Goal: Transaction & Acquisition: Purchase product/service

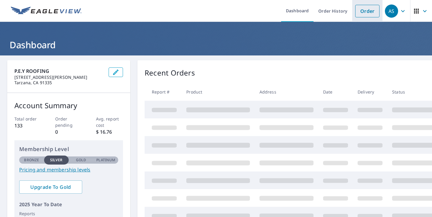
click at [368, 10] on link "Order" at bounding box center [367, 11] width 24 height 13
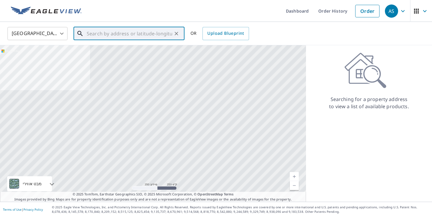
click at [120, 34] on input "text" at bounding box center [130, 33] width 86 height 17
paste input "[STREET_ADDRESS]"
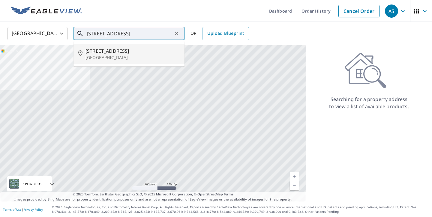
click at [102, 54] on span "[STREET_ADDRESS]" at bounding box center [133, 50] width 94 height 7
type input "[STREET_ADDRESS]"
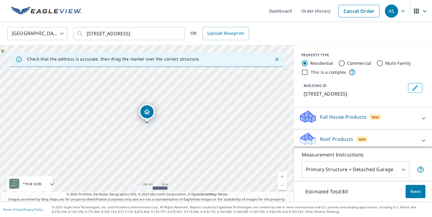
click at [429, 72] on div "PROPERTY TYPE Residential Commercial Multi-Family This is a complex BUILDING ID…" at bounding box center [363, 76] width 138 height 62
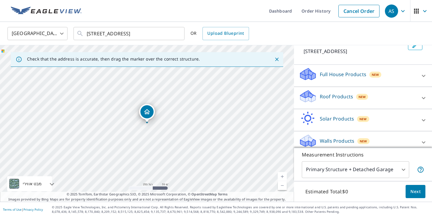
scroll to position [49, 0]
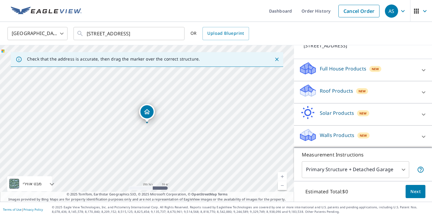
click at [342, 90] on p "Roof Products" at bounding box center [336, 90] width 33 height 7
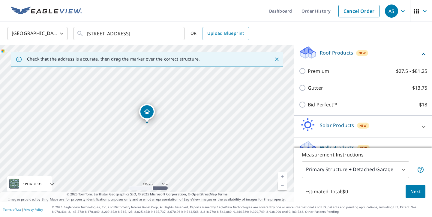
scroll to position [99, 0]
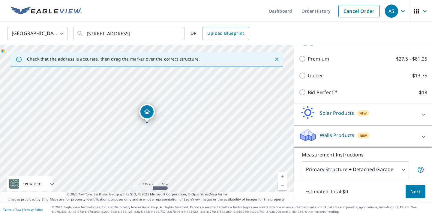
click at [340, 99] on div "Bid Perfect™ $18" at bounding box center [363, 92] width 128 height 17
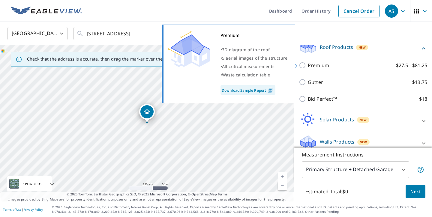
scroll to position [94, 0]
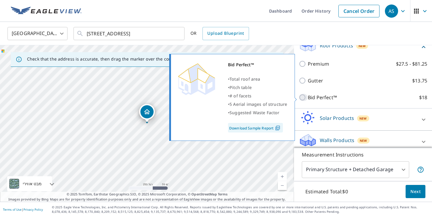
click at [305, 97] on input "Bid Perfect™ $18" at bounding box center [303, 97] width 9 height 7
checkbox input "true"
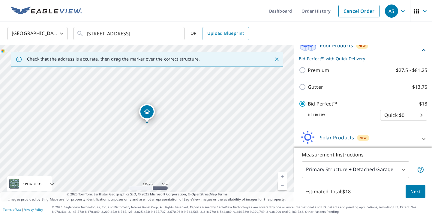
click at [419, 191] on span "Next" at bounding box center [415, 192] width 10 height 8
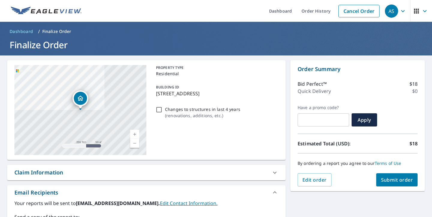
click at [394, 182] on span "Submit order" at bounding box center [397, 180] width 32 height 7
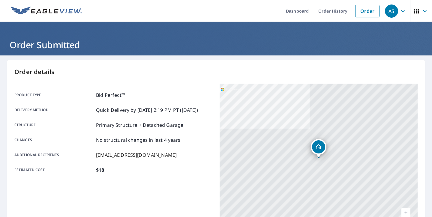
click at [422, 152] on div "Order details Product type Bid Perfect™ Delivery method Quick Delivery by [DATE…" at bounding box center [216, 196] width 418 height 273
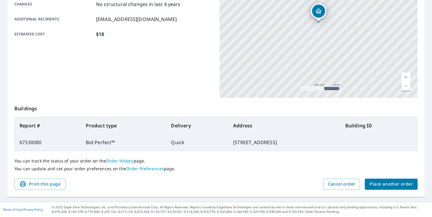
scroll to position [136, 0]
click at [387, 191] on div "Order details Product type Bid Perfect™ Delivery method Quick Delivery by [DATE…" at bounding box center [216, 61] width 418 height 273
click at [387, 187] on span "Place another order" at bounding box center [391, 185] width 43 height 8
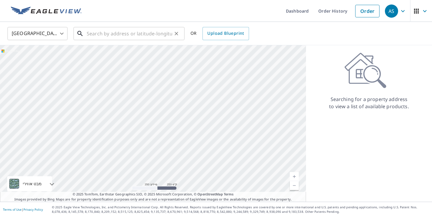
click at [106, 38] on input "text" at bounding box center [130, 33] width 86 height 17
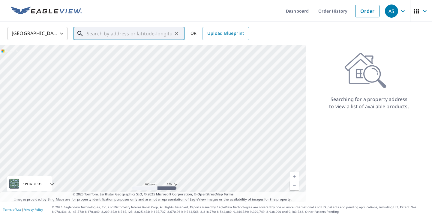
paste input "[STREET_ADDRESS]"
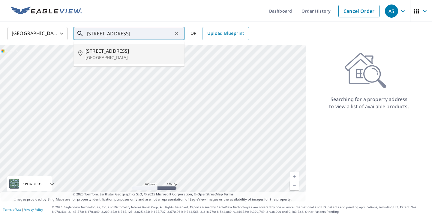
click at [140, 56] on p "[GEOGRAPHIC_DATA]" at bounding box center [133, 58] width 94 height 6
type input "[STREET_ADDRESS]"
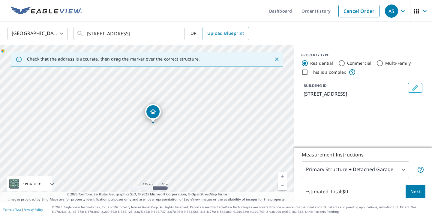
click at [405, 98] on p "[STREET_ADDRESS]" at bounding box center [355, 93] width 102 height 7
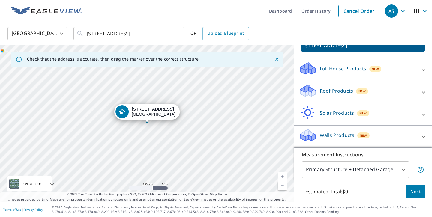
scroll to position [56, 0]
click at [371, 89] on div "Roof Products New" at bounding box center [358, 92] width 118 height 17
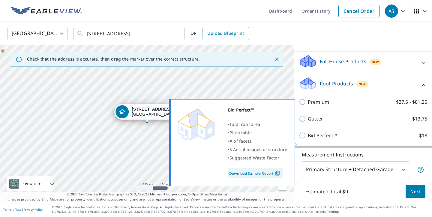
click at [303, 139] on input "Bid Perfect™ $18" at bounding box center [303, 135] width 9 height 7
checkbox input "true"
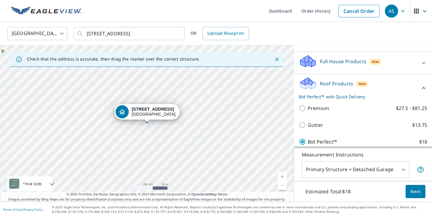
click at [418, 195] on span "Next" at bounding box center [415, 192] width 10 height 8
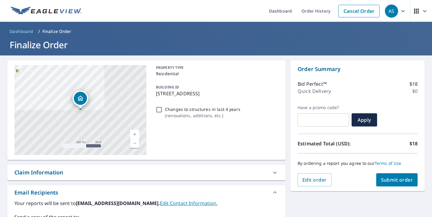
click at [412, 182] on span "Submit order" at bounding box center [397, 180] width 32 height 7
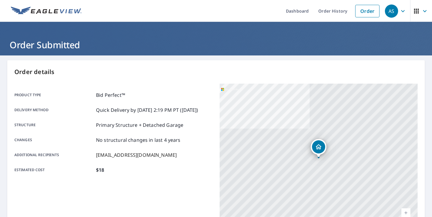
click at [424, 152] on div "Order details Product type Bid Perfect™ Delivery method Quick Delivery by [DATE…" at bounding box center [216, 196] width 418 height 273
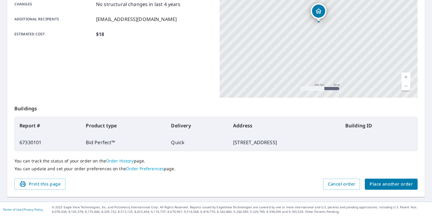
scroll to position [136, 0]
click at [384, 183] on span "Place another order" at bounding box center [391, 185] width 43 height 8
